Goal: Task Accomplishment & Management: Use online tool/utility

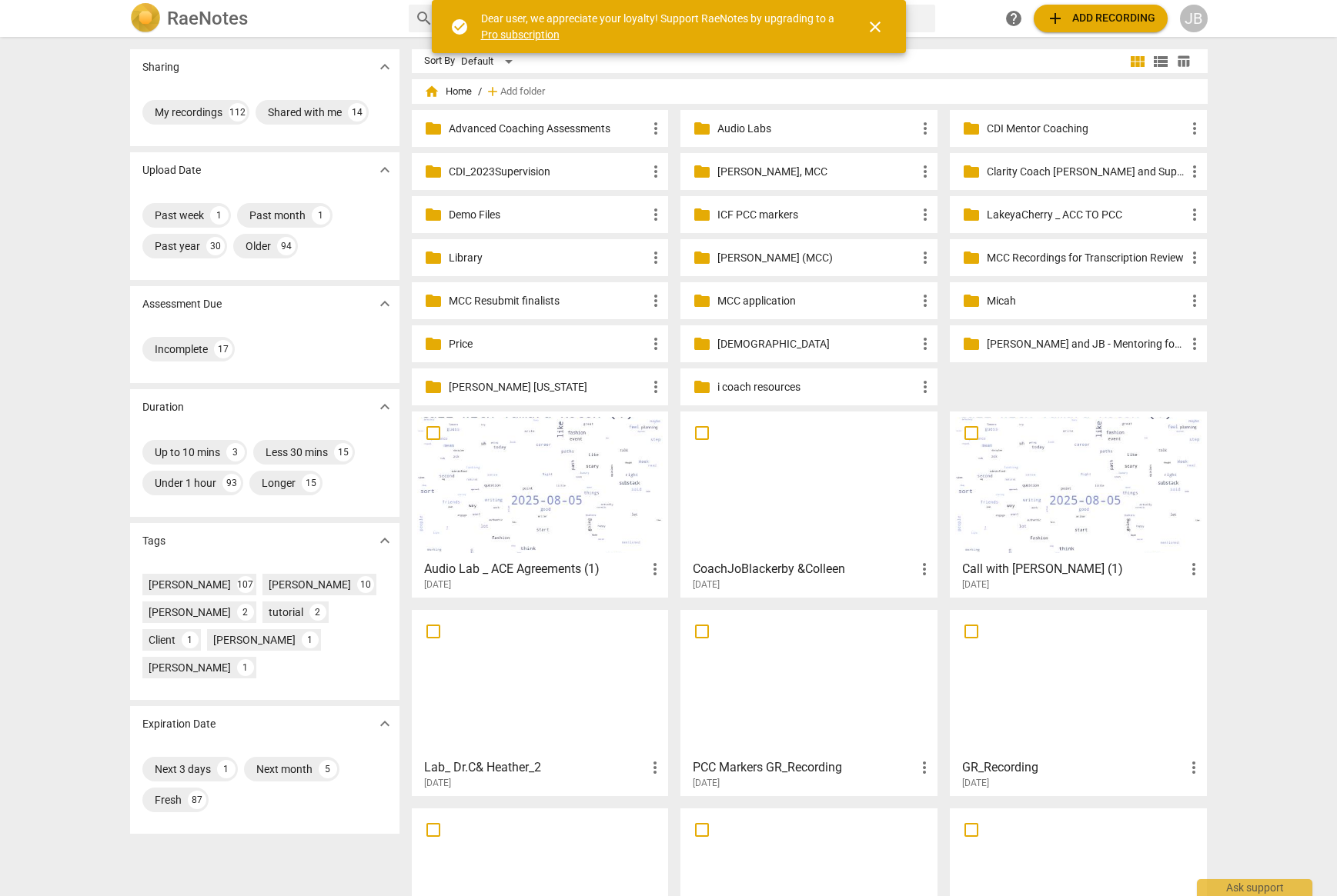
click at [1075, 19] on span "add Add recording" at bounding box center [1101, 19] width 109 height 19
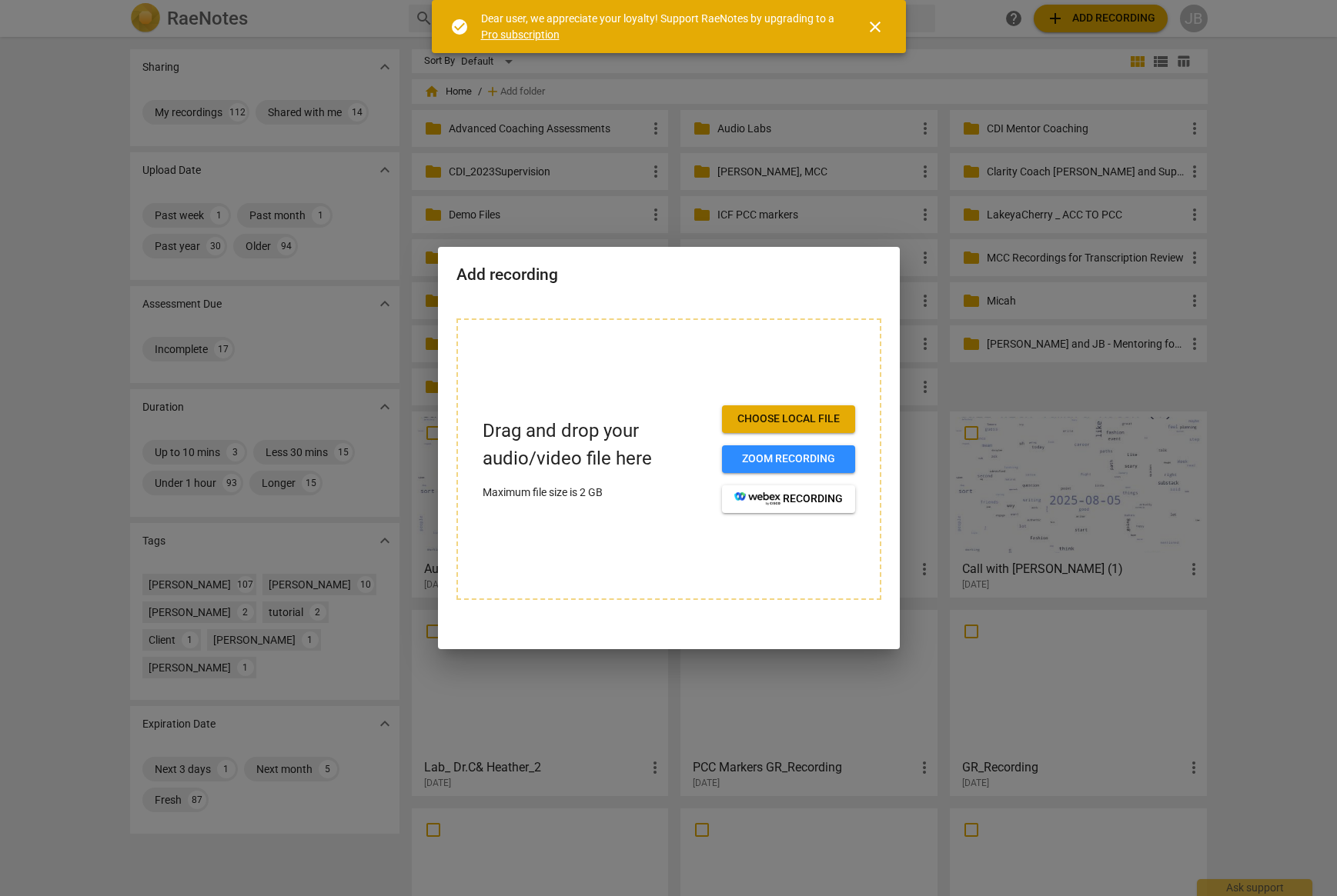
click at [817, 414] on span "Choose local file" at bounding box center [788, 419] width 109 height 16
click at [827, 419] on span "Choose local file" at bounding box center [788, 419] width 109 height 16
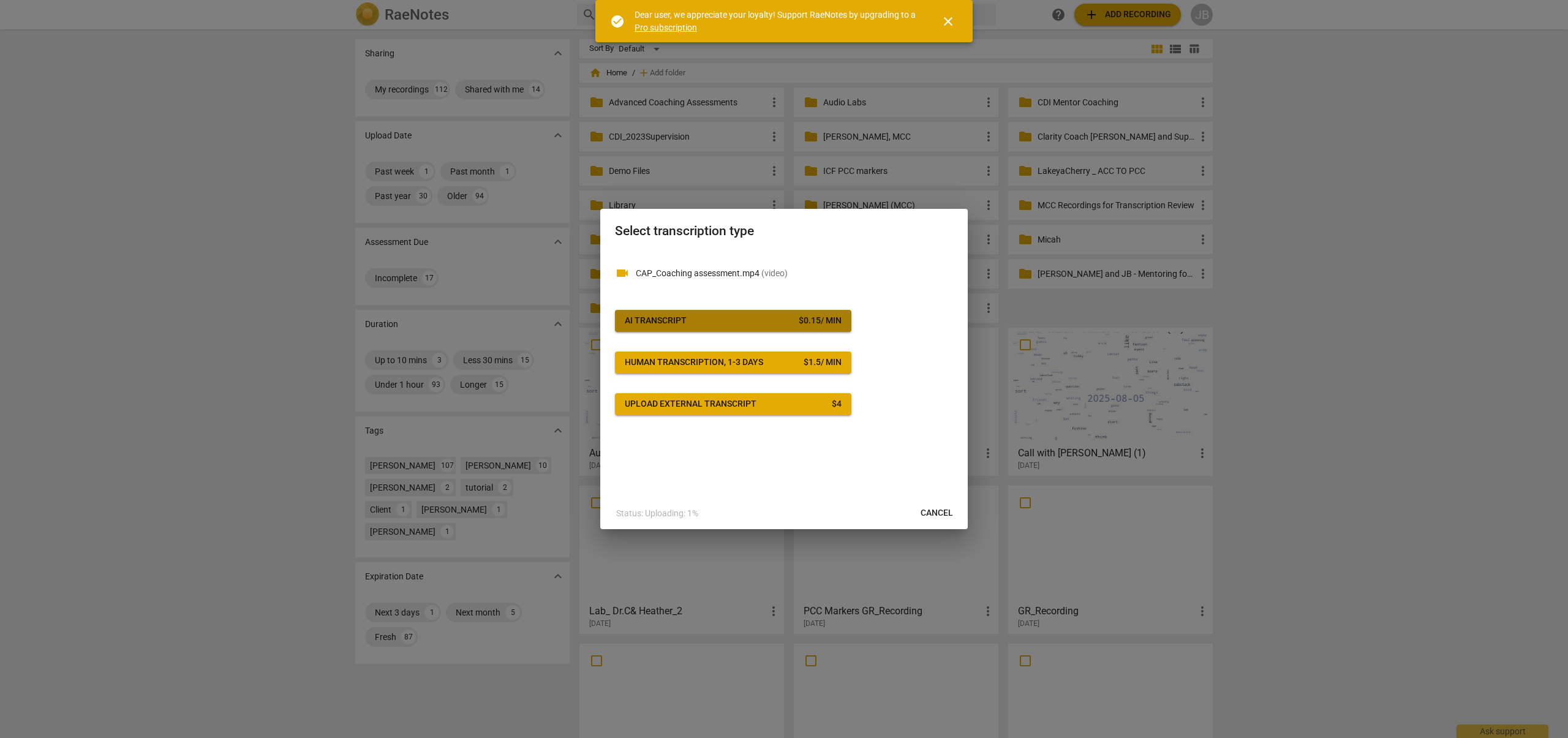
click at [800, 323] on div "$ 0.15 / min" at bounding box center [820, 321] width 43 height 12
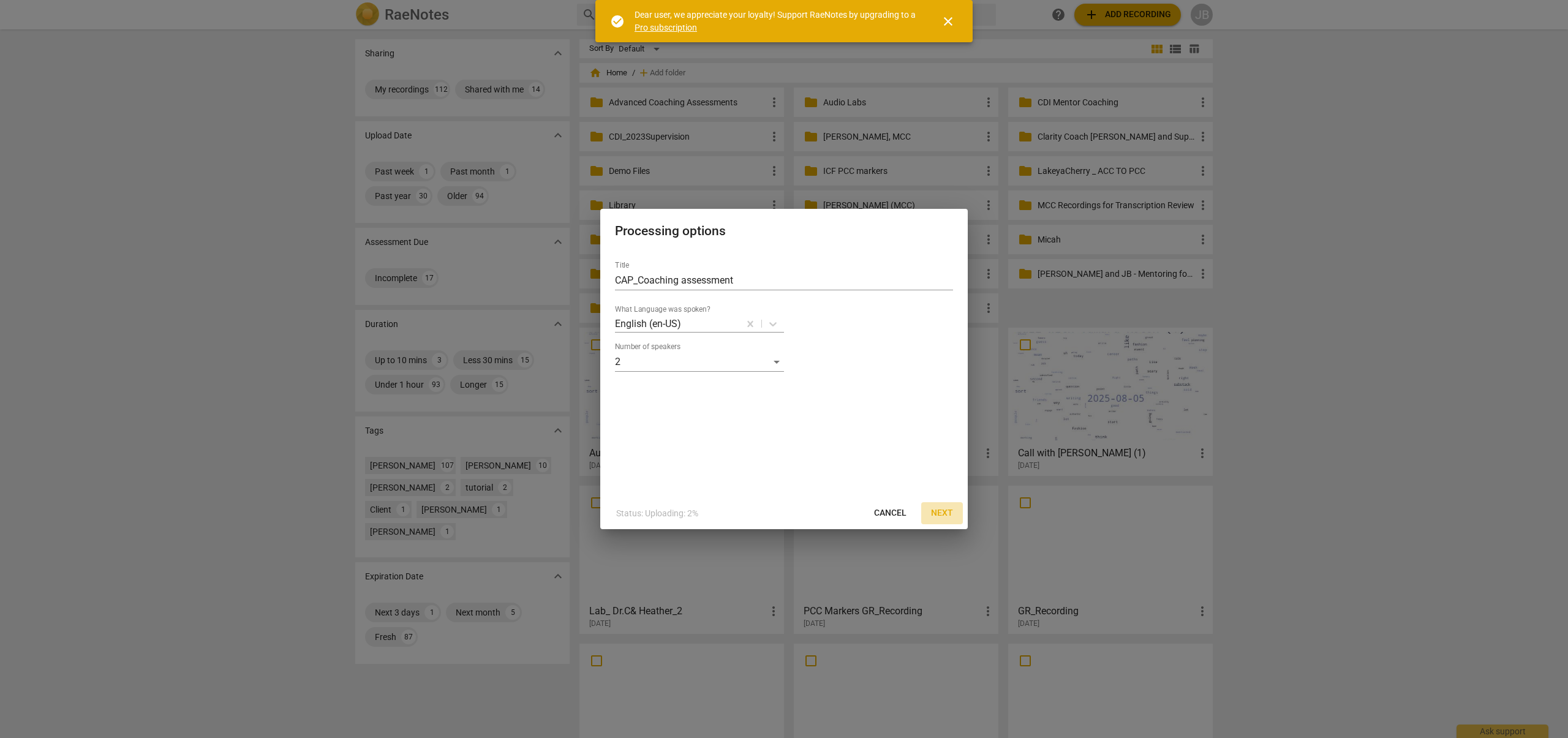
click at [958, 523] on button "Next" at bounding box center [942, 513] width 42 height 22
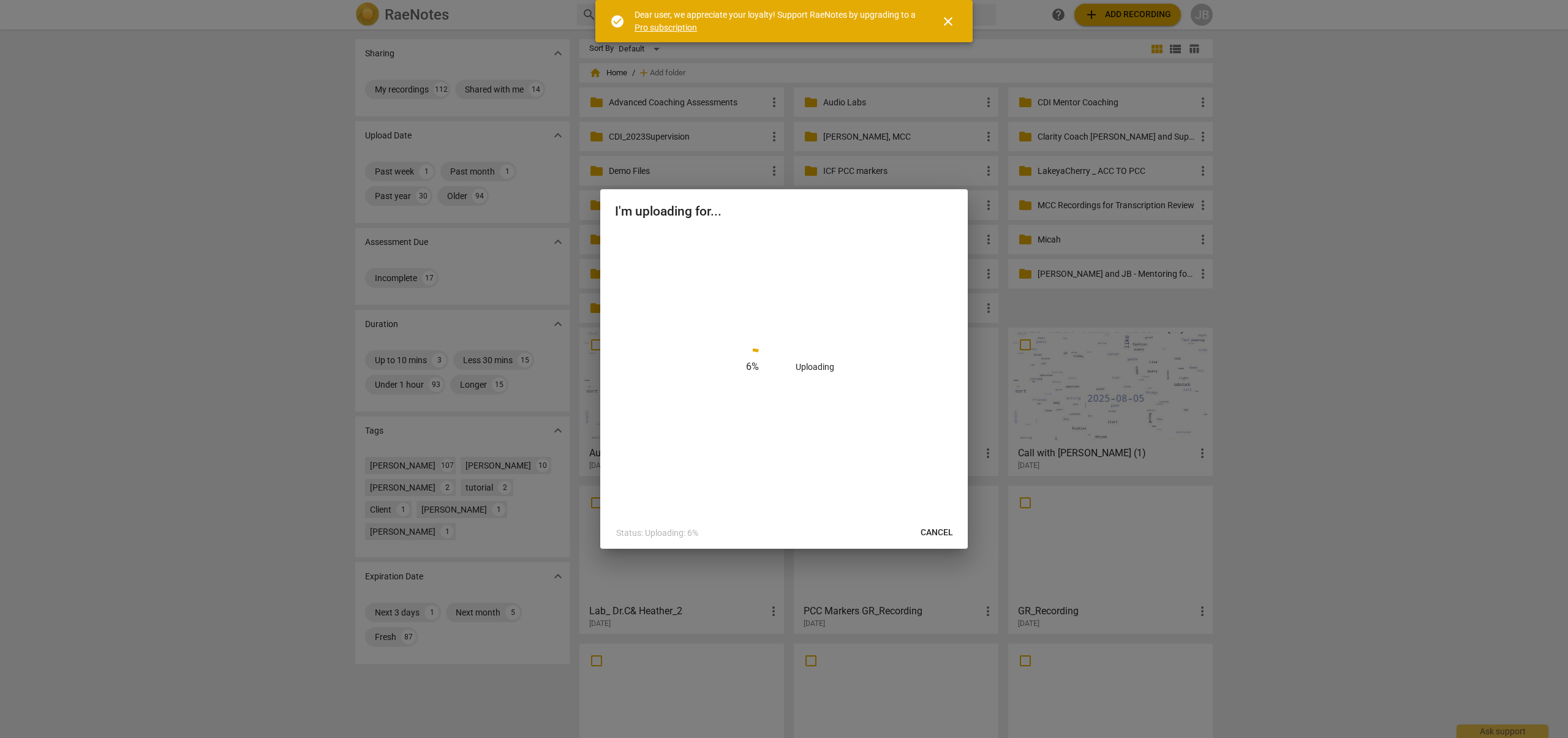
click at [1064, 17] on div at bounding box center [784, 369] width 1568 height 738
click at [944, 17] on span "close" at bounding box center [949, 22] width 15 height 15
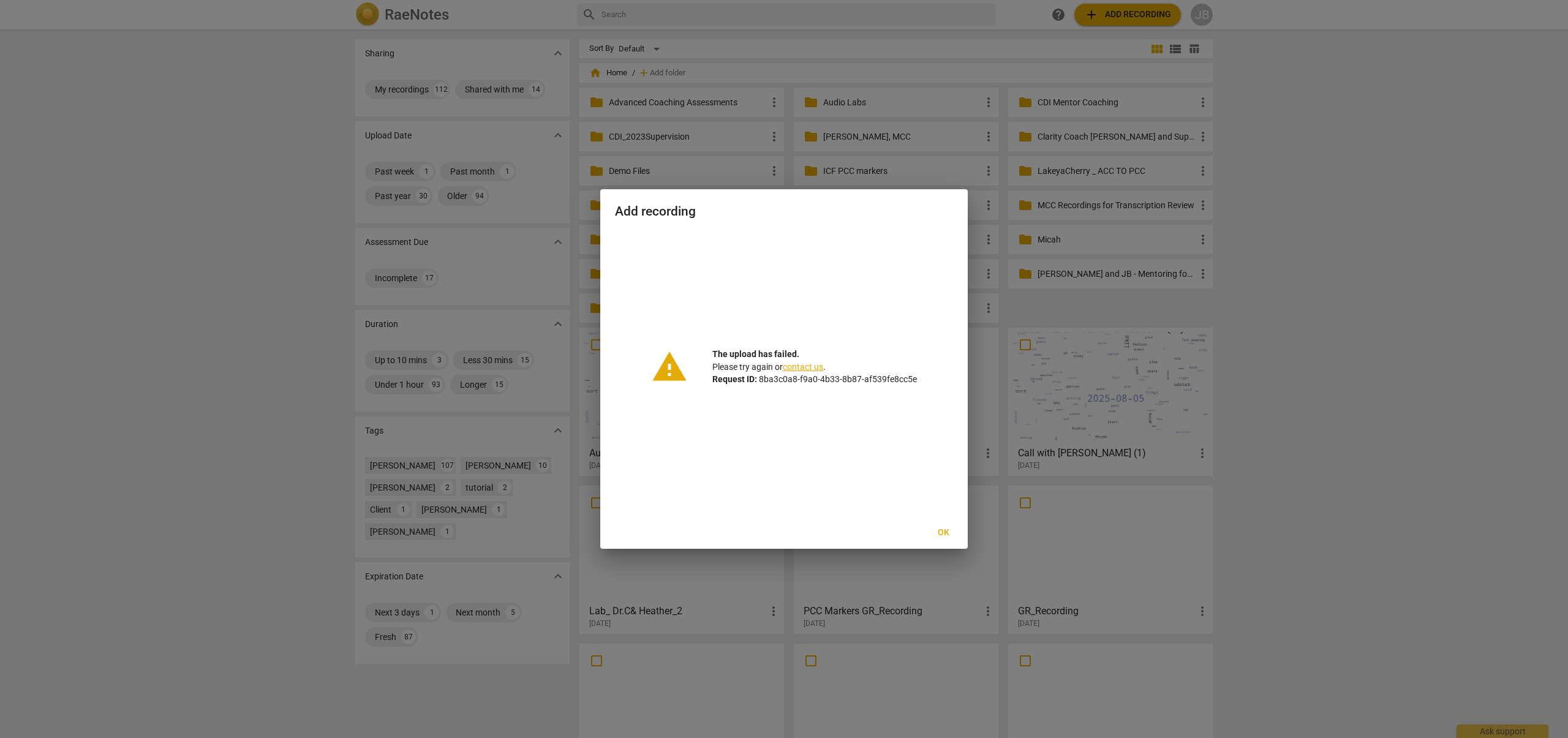
click at [812, 372] on p "The upload has failed. Please try again or contact us . Request ID: 8ba3c0a8-f9…" at bounding box center [814, 366] width 205 height 38
click at [964, 532] on div "Ok" at bounding box center [784, 532] width 363 height 22
click at [957, 533] on button "Ok" at bounding box center [943, 532] width 39 height 22
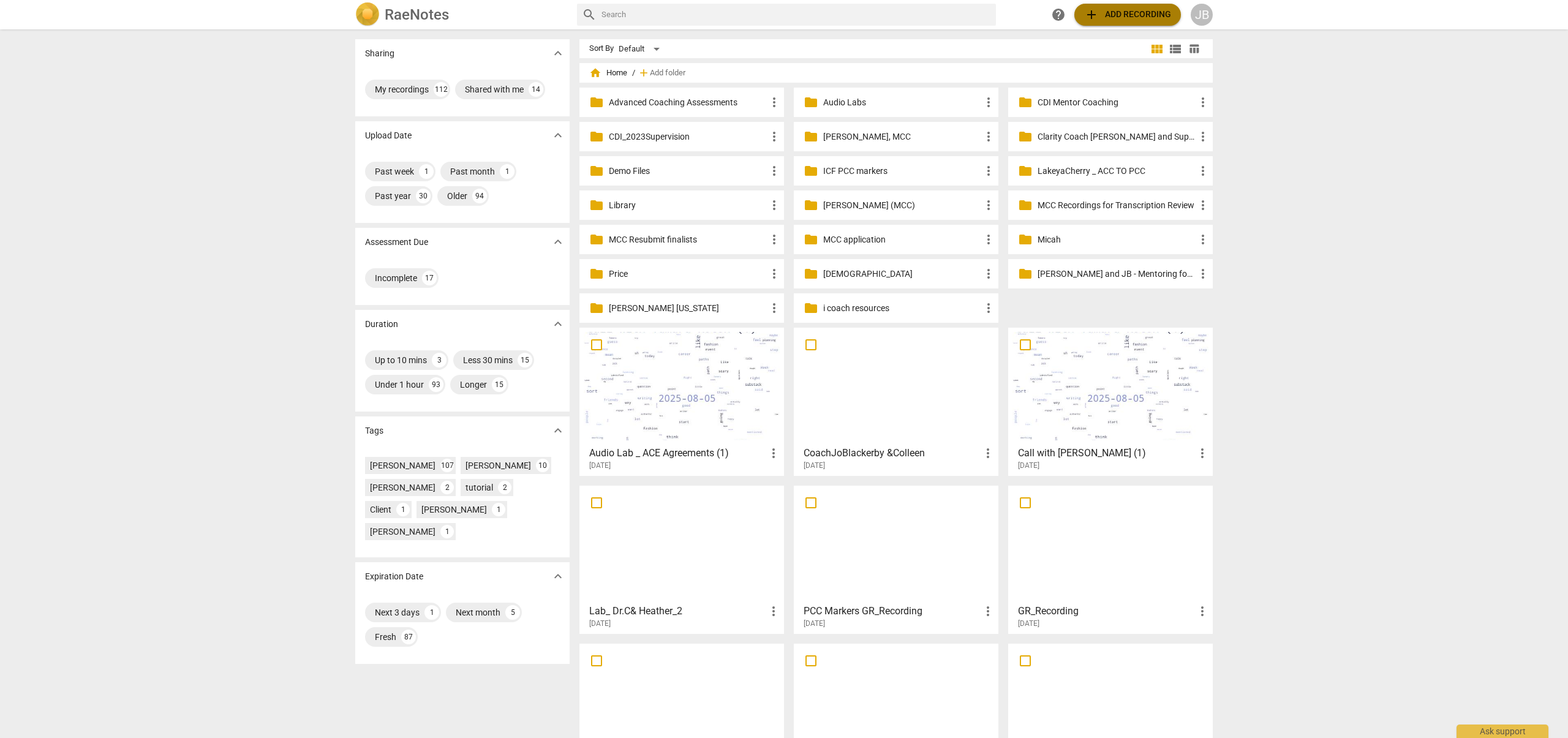
click at [1064, 14] on span "add Add recording" at bounding box center [1128, 15] width 87 height 15
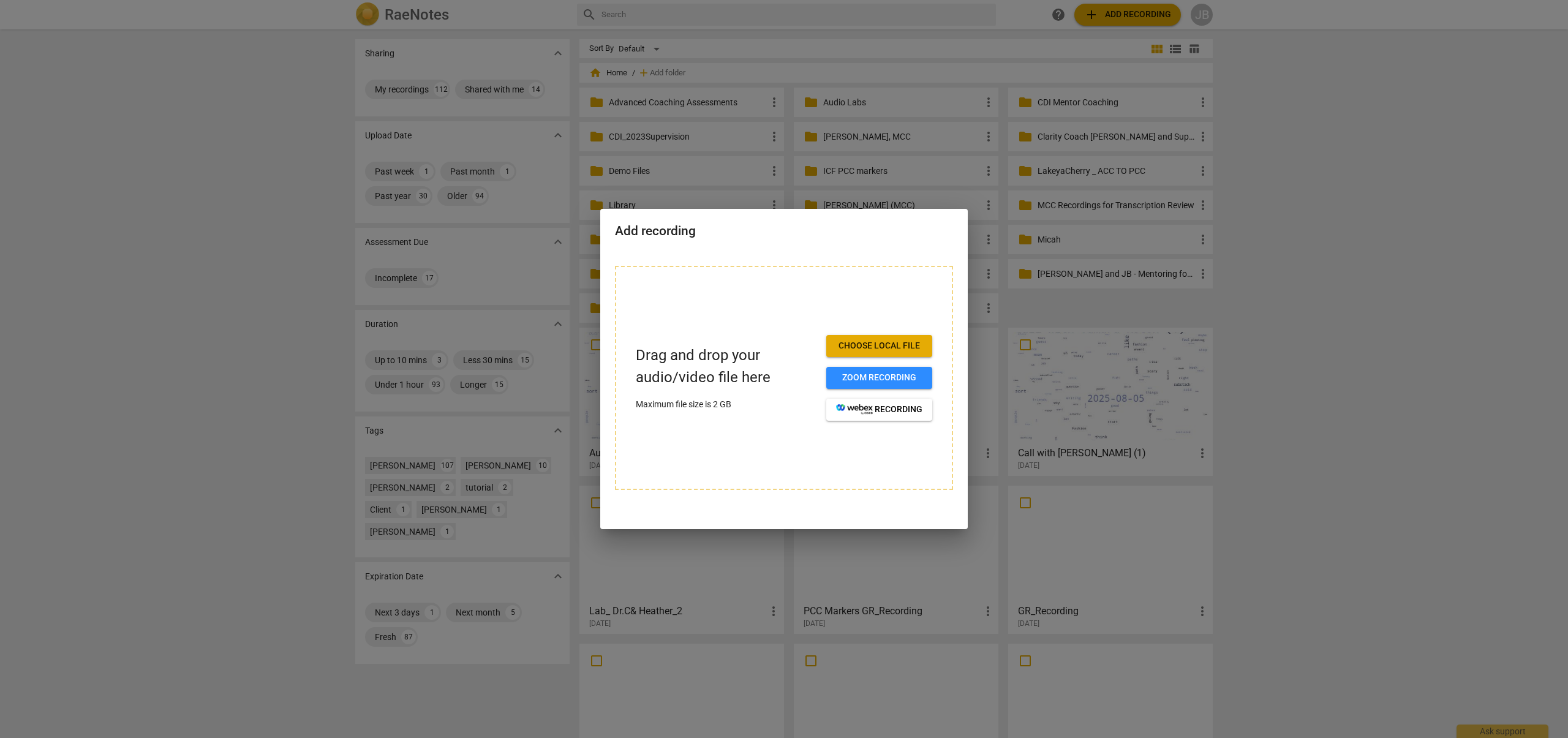
click at [898, 338] on button "Choose local file" at bounding box center [879, 346] width 106 height 22
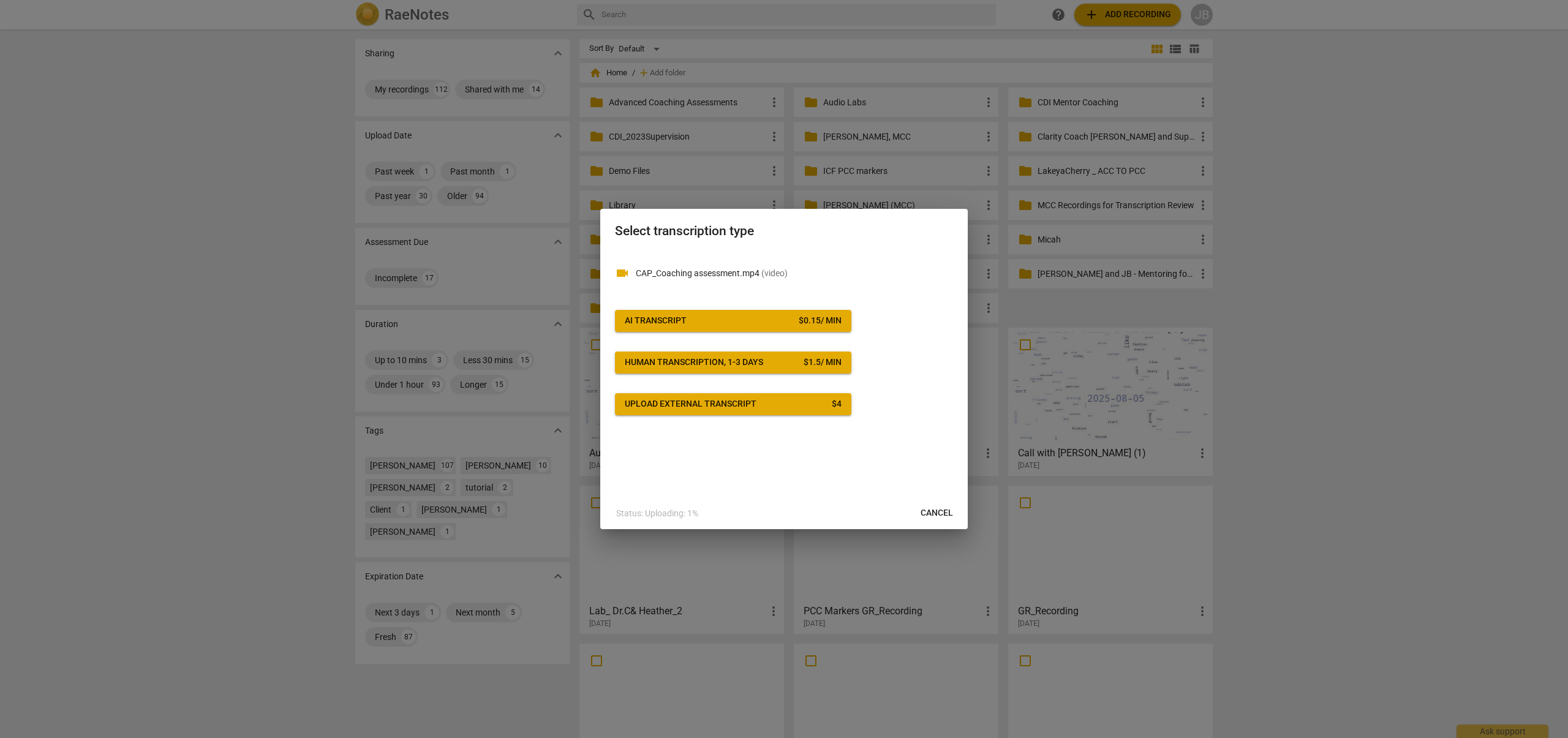
click at [748, 324] on span "AI Transcript $ 0.15 / min" at bounding box center [733, 321] width 217 height 12
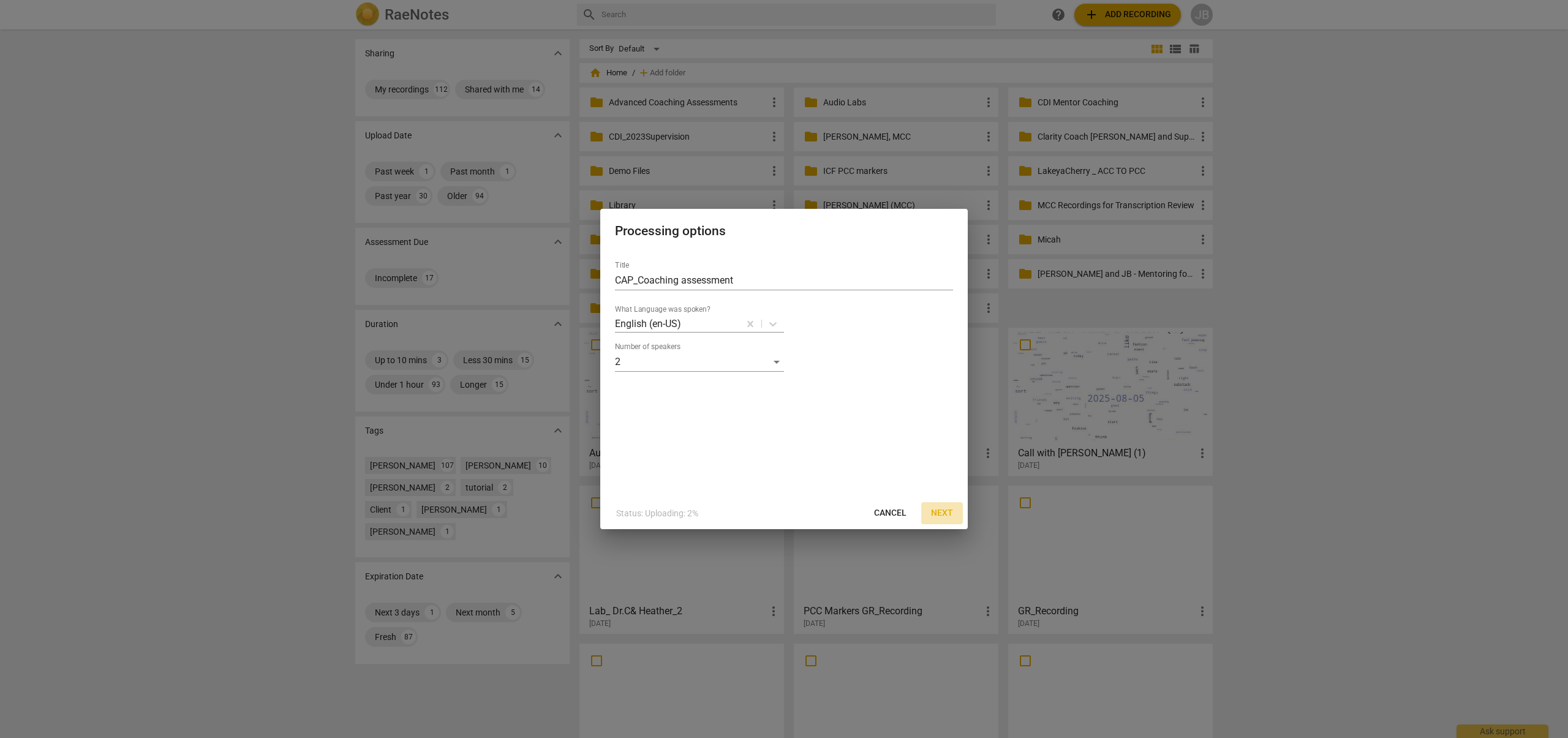
click at [937, 514] on span "Next" at bounding box center [942, 514] width 22 height 12
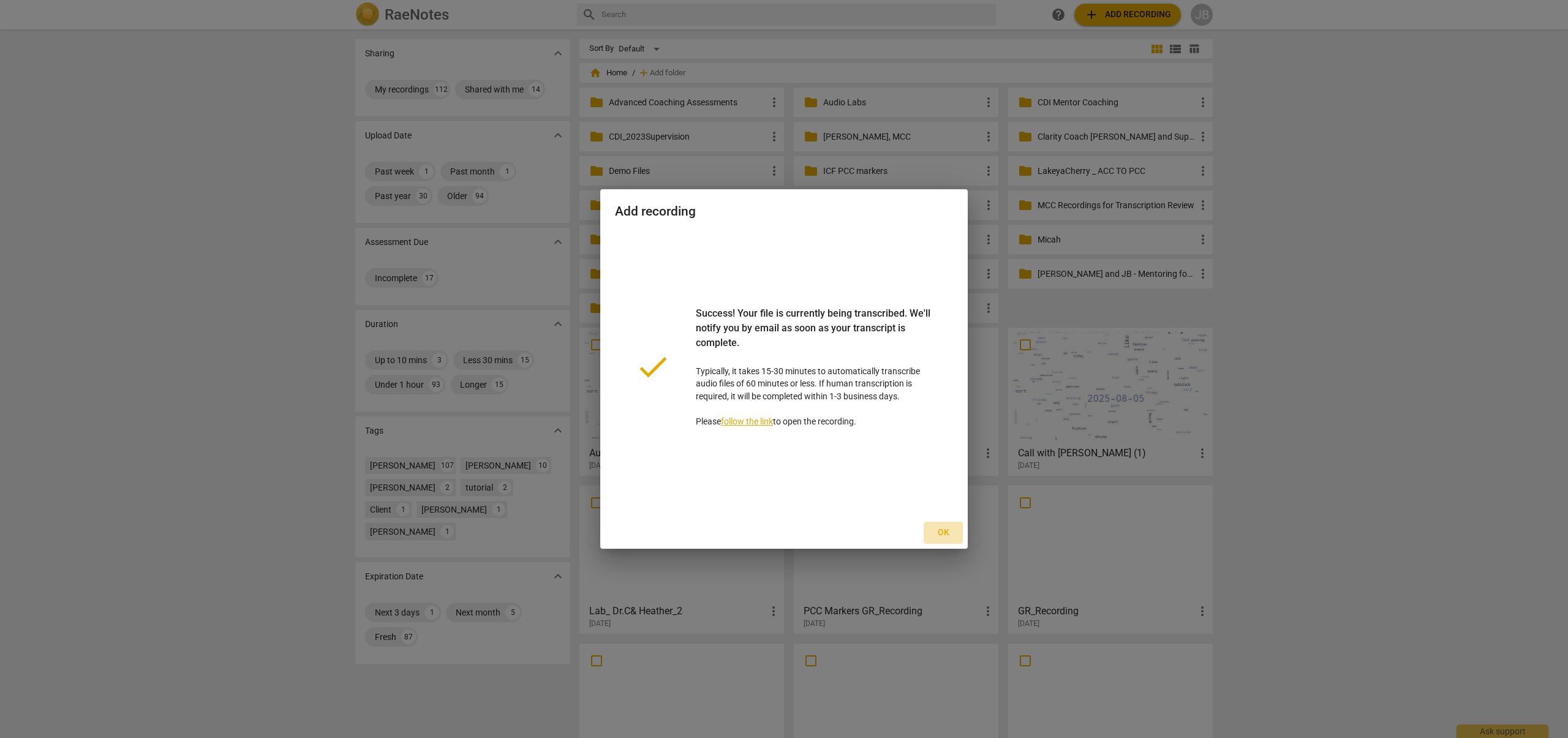
click at [944, 538] on button "Ok" at bounding box center [943, 532] width 39 height 22
